Goal: Information Seeking & Learning: Learn about a topic

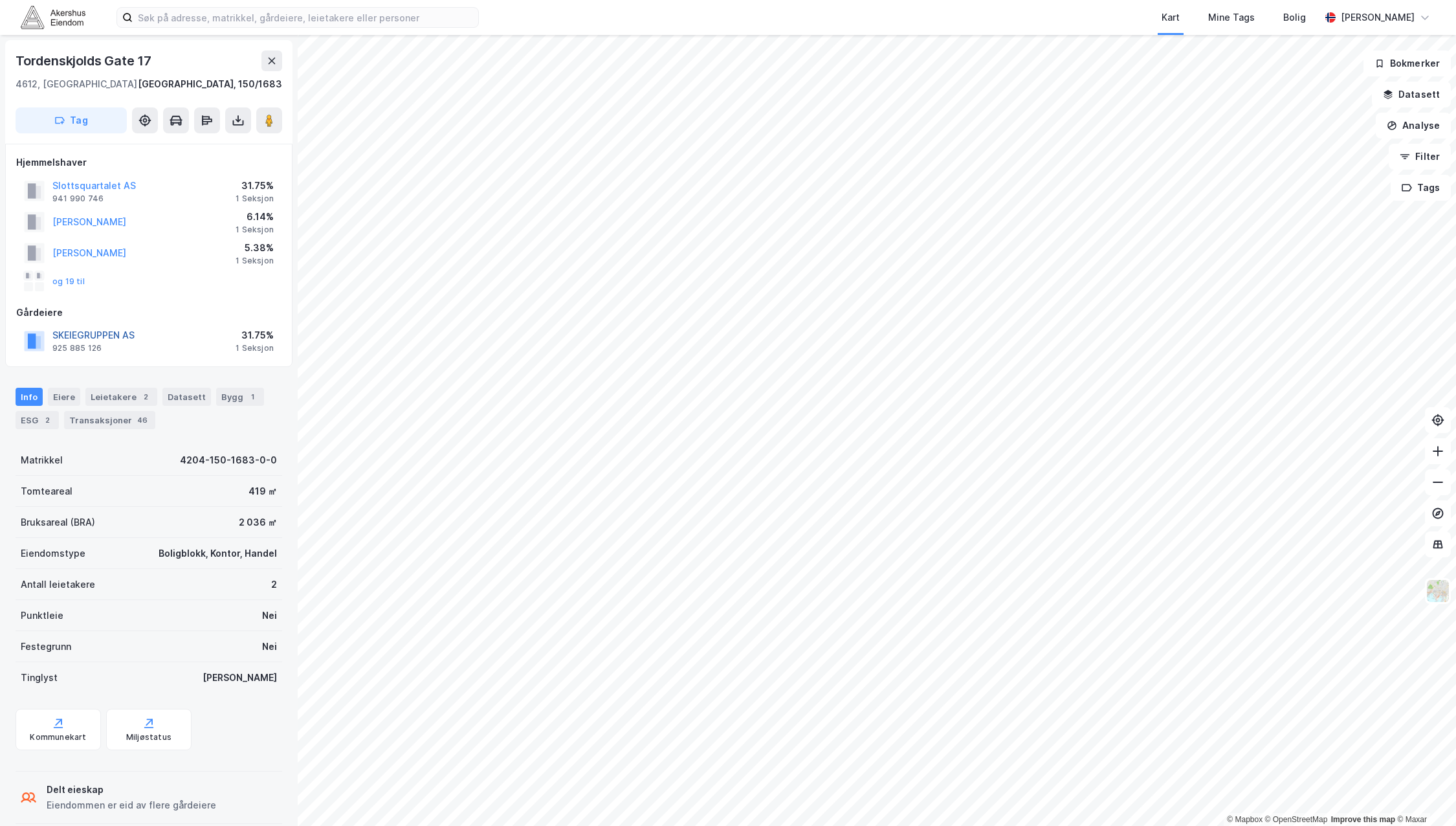
click at [0, 0] on button "SKEIEGRUPPEN AS" at bounding box center [0, 0] width 0 height 0
